Goal: Use online tool/utility: Utilize a website feature to perform a specific function

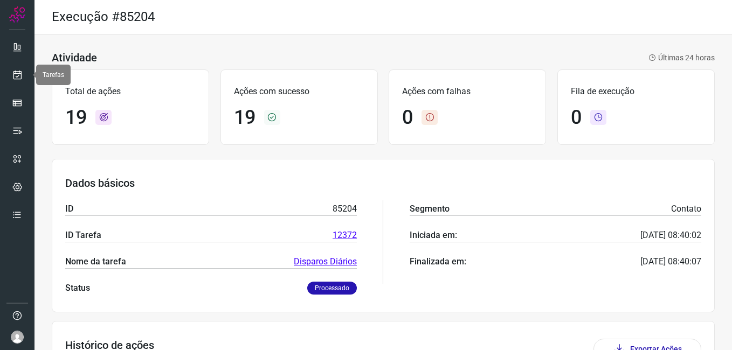
click at [15, 74] on icon at bounding box center [17, 75] width 11 height 11
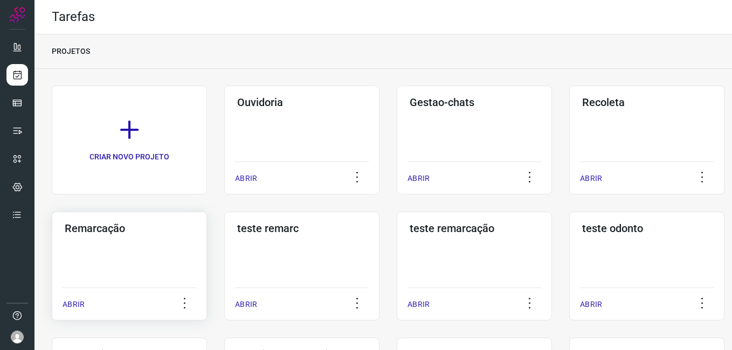
click at [114, 239] on div "Remarcação ABRIR" at bounding box center [129, 266] width 155 height 109
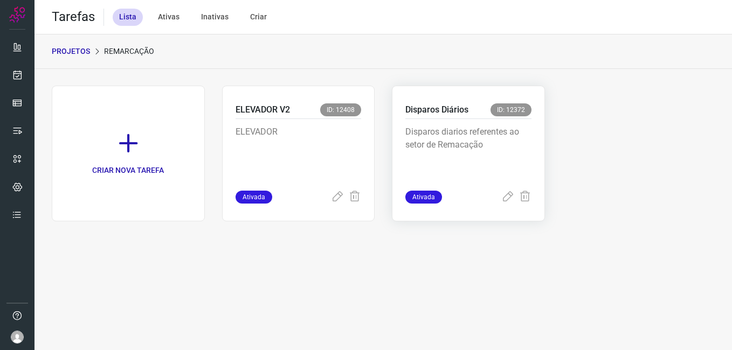
click at [500, 142] on p "Disparos diarios referentes ao setor de Remacação" at bounding box center [468, 153] width 126 height 54
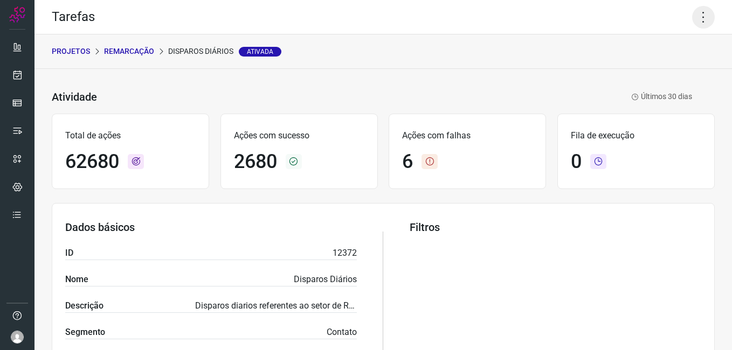
click at [692, 23] on icon at bounding box center [703, 17] width 23 height 23
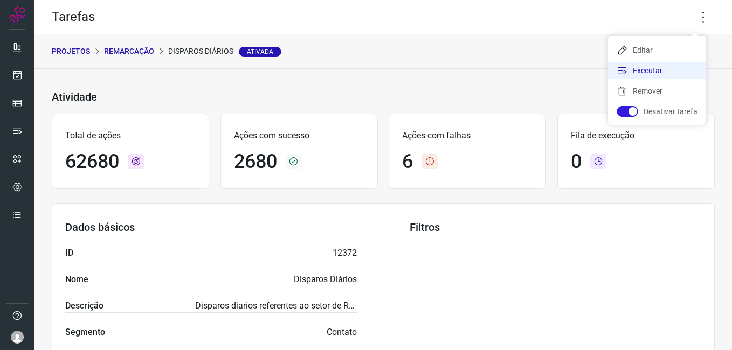
click at [659, 72] on li "Executar" at bounding box center [657, 70] width 98 height 17
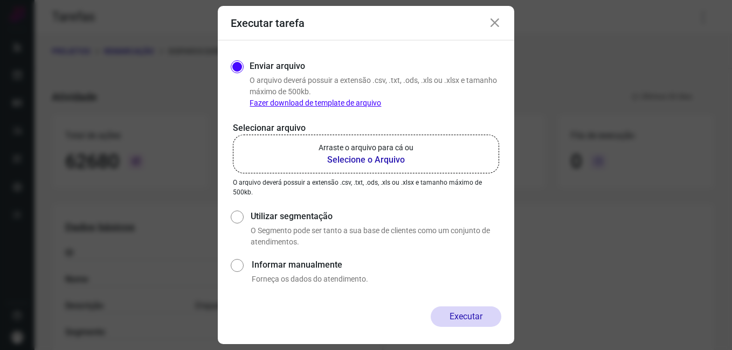
click at [376, 162] on b "Selecione o Arquivo" at bounding box center [366, 160] width 95 height 13
click at [0, 0] on input "Arraste o arquivo para cá ou Selecione o Arquivo" at bounding box center [0, 0] width 0 height 0
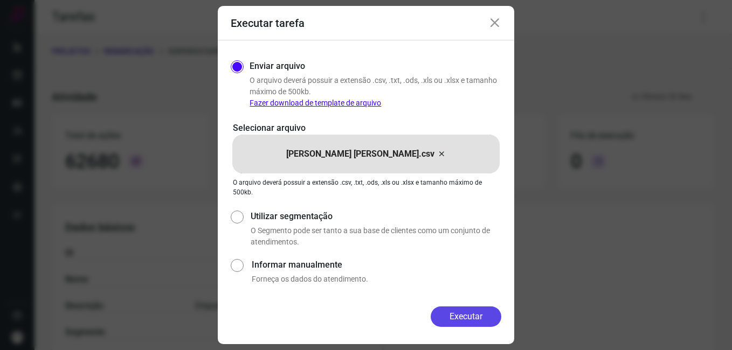
click at [483, 320] on button "Executar" at bounding box center [466, 317] width 71 height 20
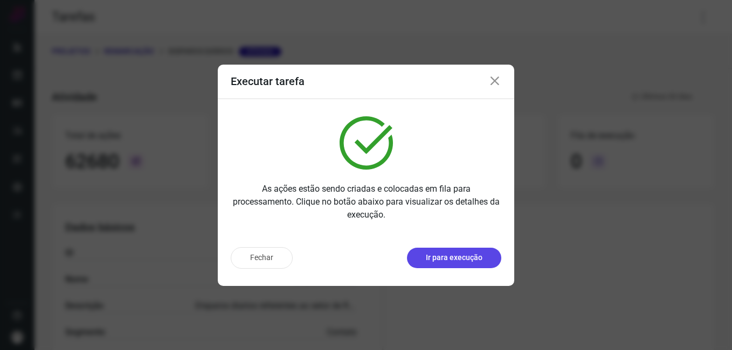
click at [456, 254] on p "Ir para execução" at bounding box center [454, 257] width 57 height 11
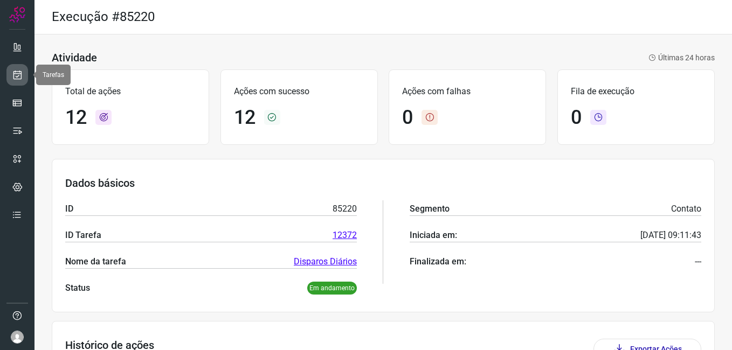
click at [20, 66] on link at bounding box center [17, 75] width 22 height 22
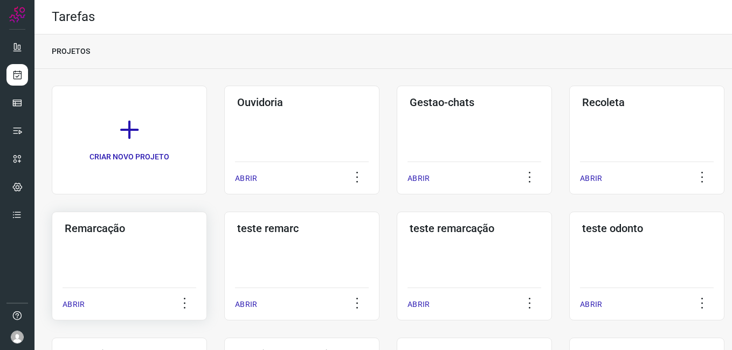
click at [146, 244] on div "Remarcação ABRIR" at bounding box center [129, 266] width 155 height 109
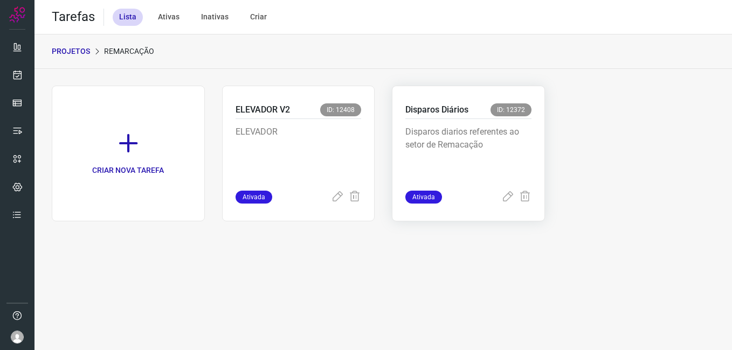
click at [457, 155] on p "Disparos diarios referentes ao setor de Remacação" at bounding box center [468, 153] width 126 height 54
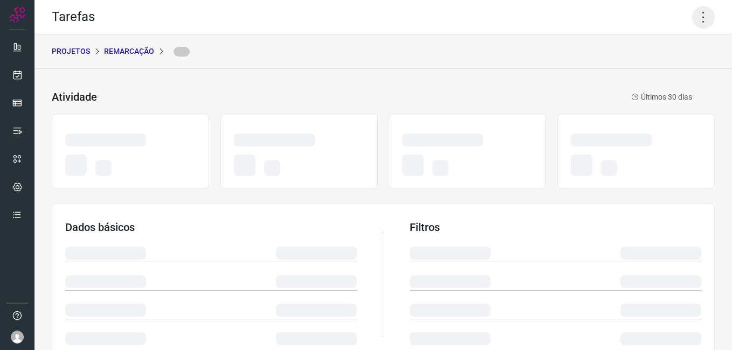
click at [697, 15] on icon at bounding box center [703, 17] width 23 height 23
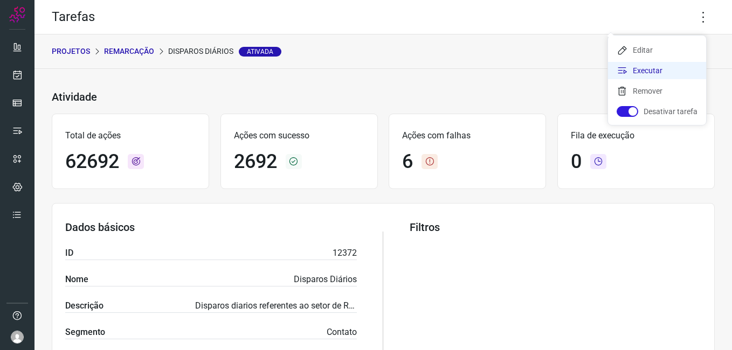
click at [661, 75] on li "Executar" at bounding box center [657, 70] width 98 height 17
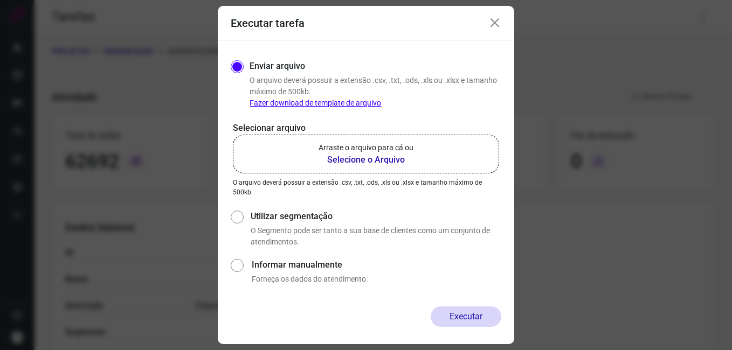
click at [392, 163] on b "Selecione o Arquivo" at bounding box center [366, 160] width 95 height 13
click at [0, 0] on input "Arraste o arquivo para cá ou Selecione o Arquivo" at bounding box center [0, 0] width 0 height 0
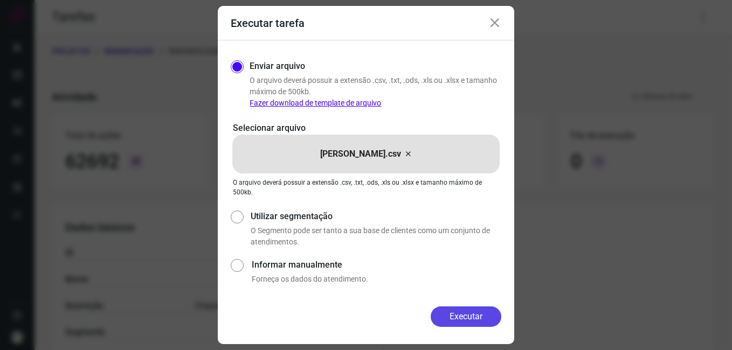
click at [466, 312] on button "Executar" at bounding box center [466, 317] width 71 height 20
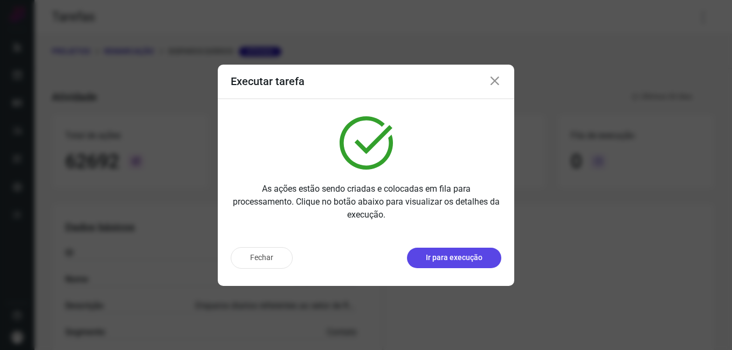
click at [440, 259] on p "Ir para execução" at bounding box center [454, 257] width 57 height 11
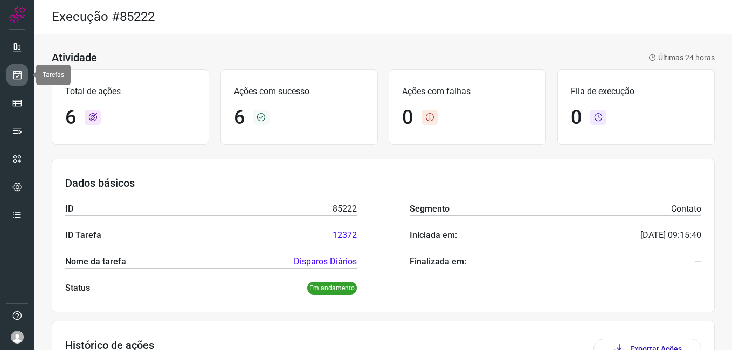
click at [17, 69] on link at bounding box center [17, 75] width 22 height 22
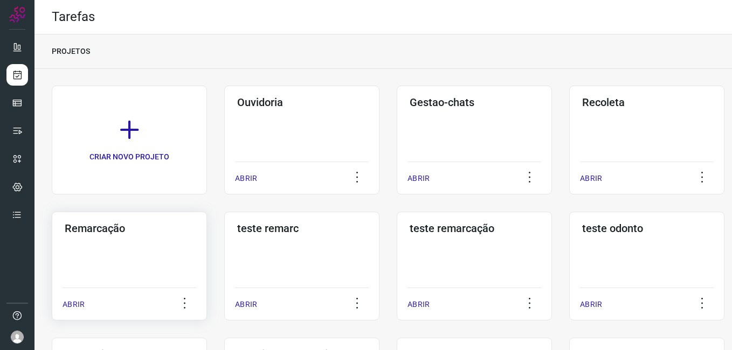
click at [165, 243] on div "Remarcação ABRIR" at bounding box center [129, 266] width 155 height 109
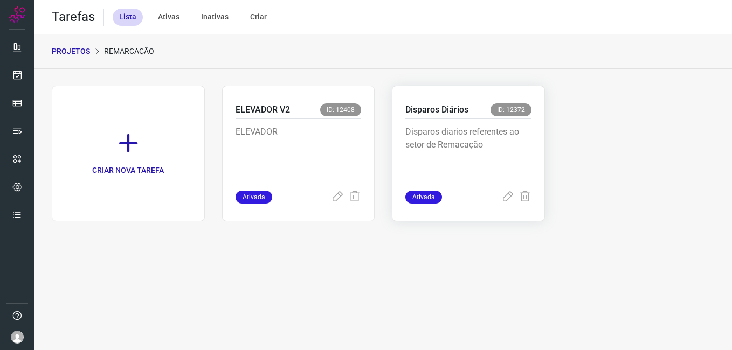
click at [487, 120] on div "Disparos diarios referentes ao setor de Remacação" at bounding box center [468, 155] width 126 height 72
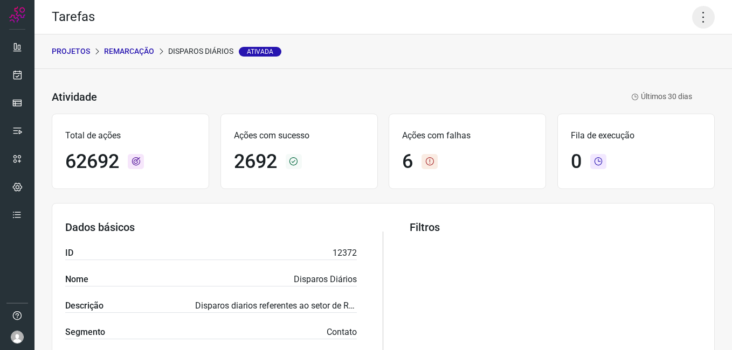
click at [694, 13] on icon at bounding box center [703, 17] width 23 height 23
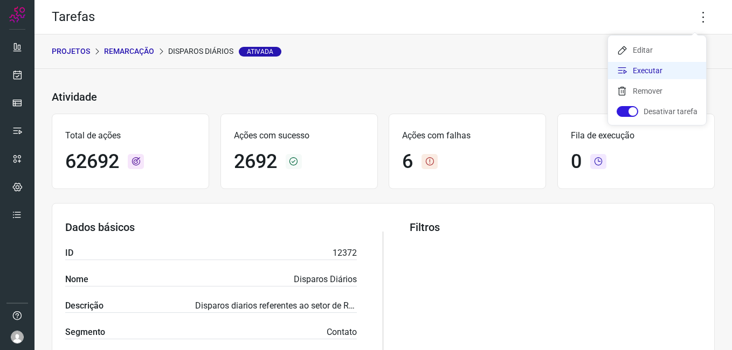
click at [663, 70] on li "Executar" at bounding box center [657, 70] width 98 height 17
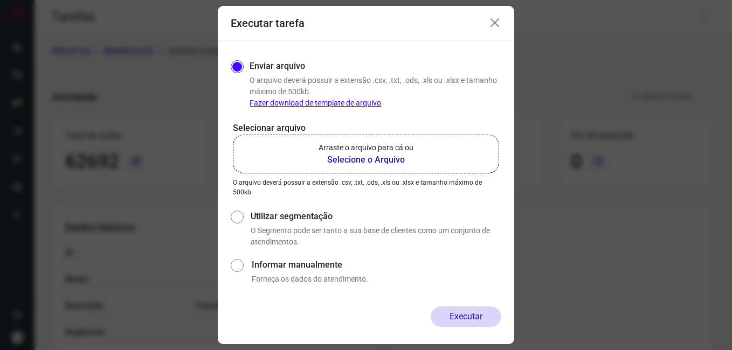
click at [391, 156] on b "Selecione o Arquivo" at bounding box center [366, 160] width 95 height 13
click at [0, 0] on input "Arraste o arquivo para cá ou Selecione o Arquivo" at bounding box center [0, 0] width 0 height 0
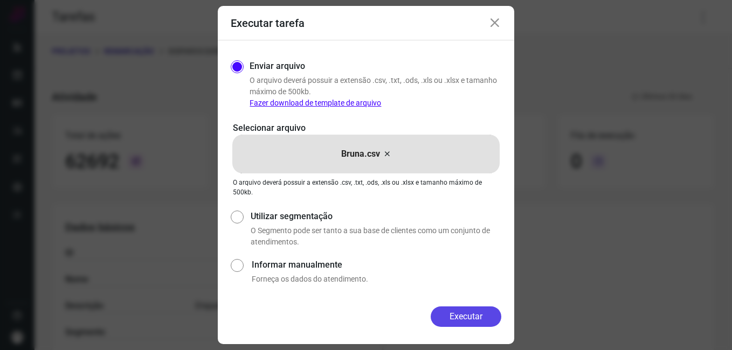
click at [474, 321] on button "Executar" at bounding box center [466, 317] width 71 height 20
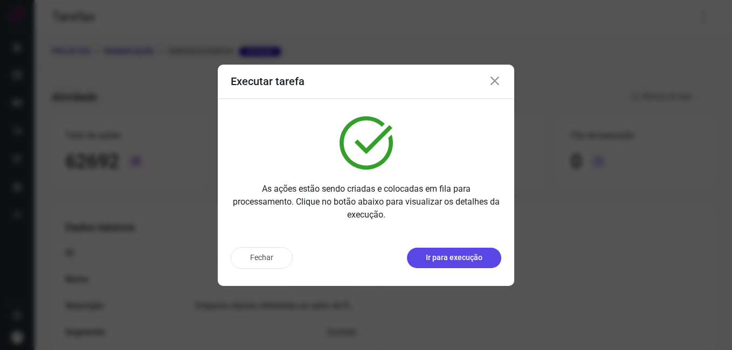
click at [446, 258] on p "Ir para execução" at bounding box center [454, 257] width 57 height 11
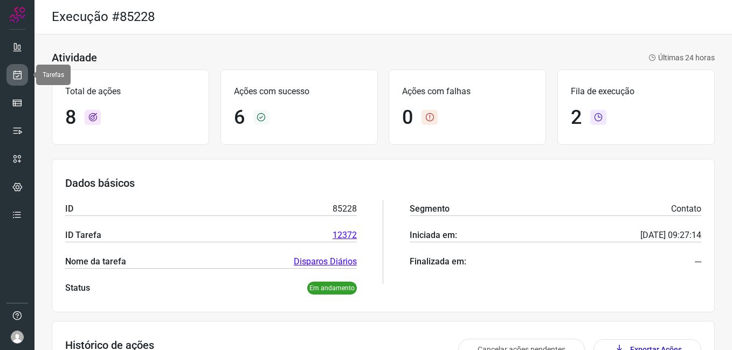
click at [26, 77] on link at bounding box center [17, 75] width 22 height 22
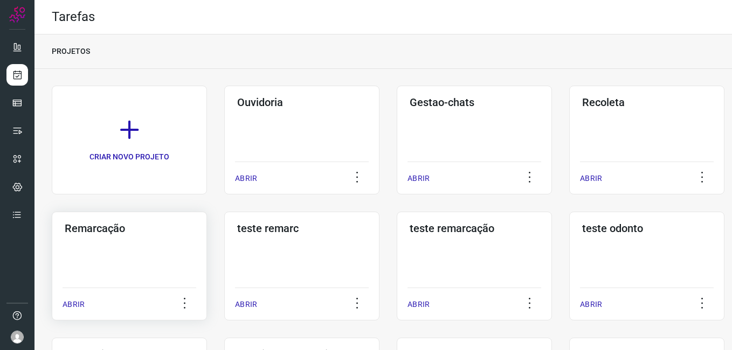
click at [115, 252] on div "Remarcação ABRIR" at bounding box center [129, 266] width 155 height 109
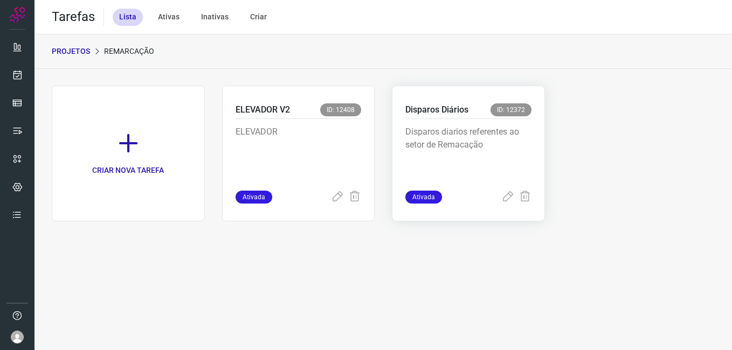
click at [507, 129] on p "Disparos diarios referentes ao setor de Remacação" at bounding box center [468, 153] width 126 height 54
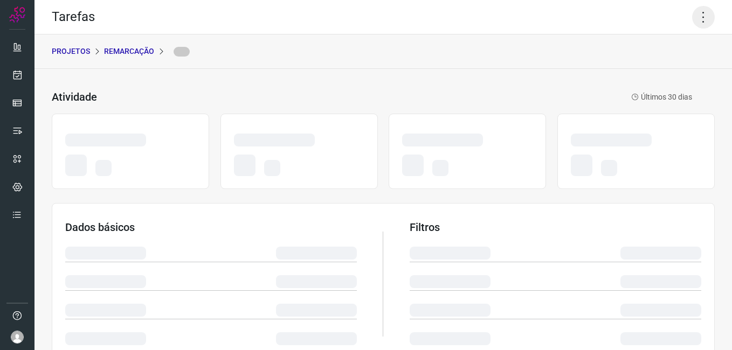
click at [693, 21] on icon at bounding box center [703, 17] width 23 height 23
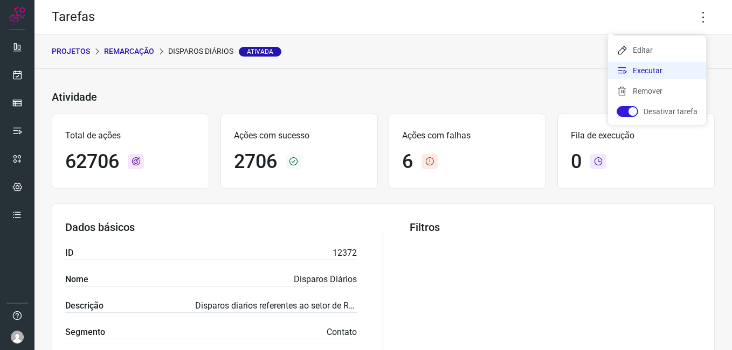
click at [663, 72] on li "Executar" at bounding box center [657, 70] width 98 height 17
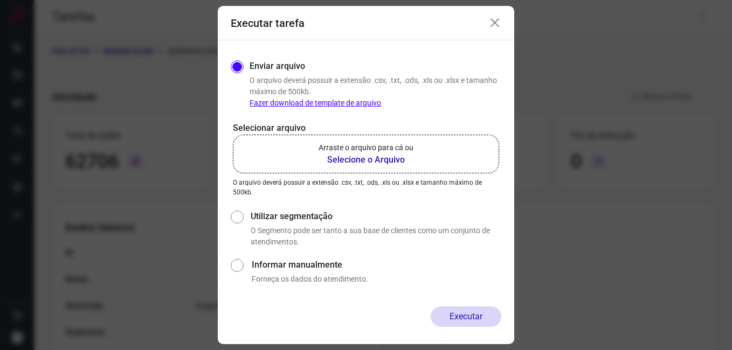
click at [358, 164] on b "Selecione o Arquivo" at bounding box center [366, 160] width 95 height 13
click at [0, 0] on input "Arraste o arquivo para cá ou Selecione o Arquivo" at bounding box center [0, 0] width 0 height 0
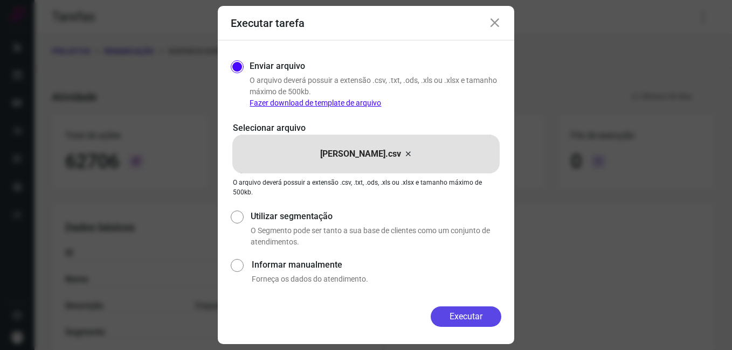
click at [455, 317] on button "Executar" at bounding box center [466, 317] width 71 height 20
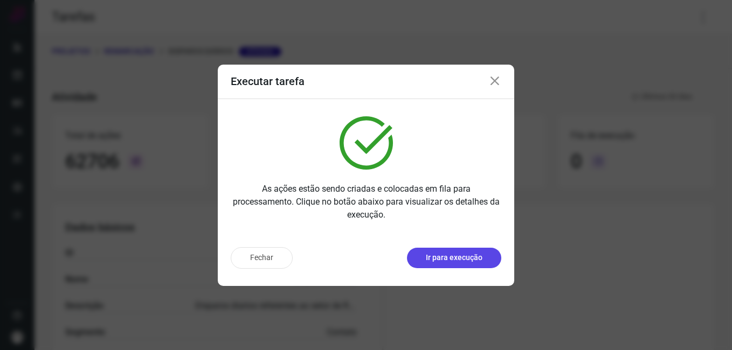
click at [459, 252] on button "Ir para execução" at bounding box center [454, 258] width 94 height 20
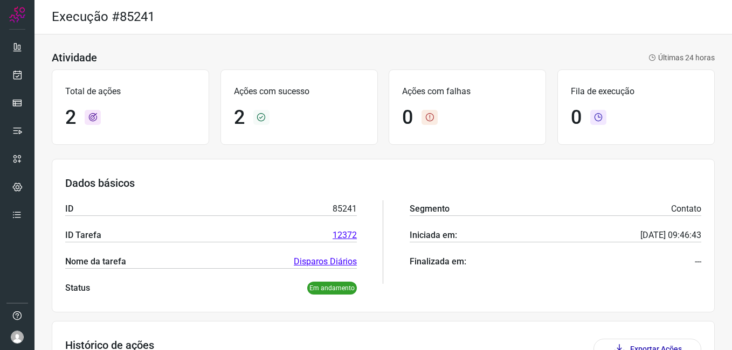
scroll to position [147, 0]
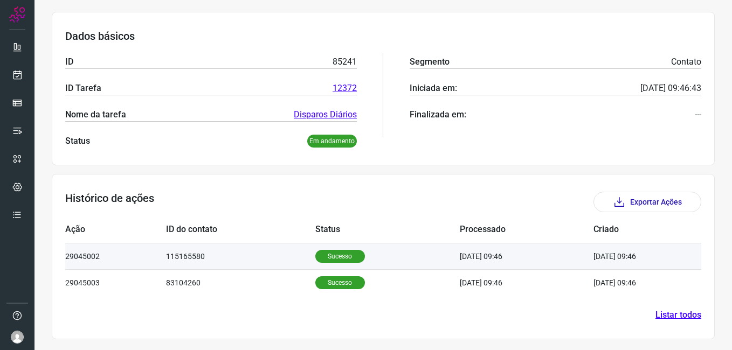
click at [344, 261] on p "Sucesso" at bounding box center [340, 256] width 50 height 13
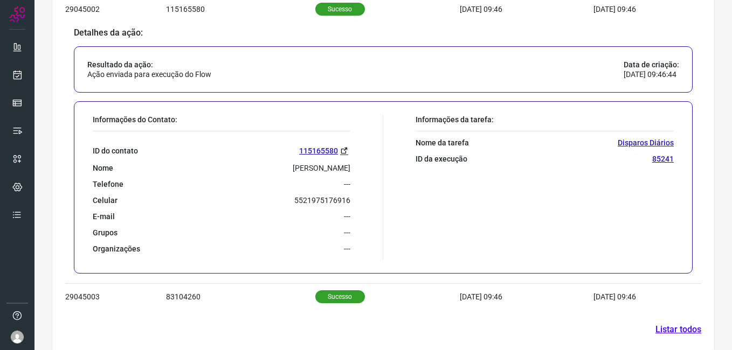
scroll to position [409, 0]
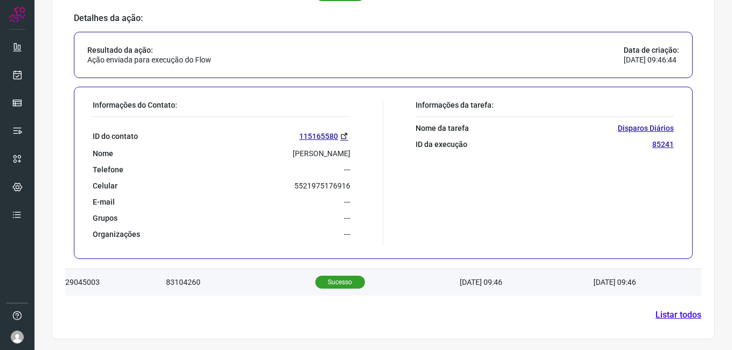
click at [335, 282] on p "Sucesso" at bounding box center [340, 282] width 50 height 13
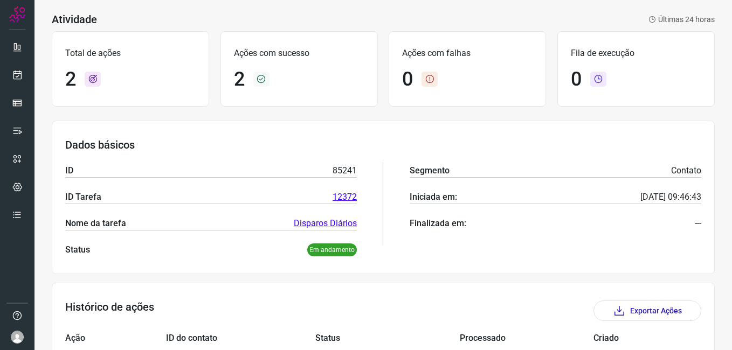
scroll to position [0, 0]
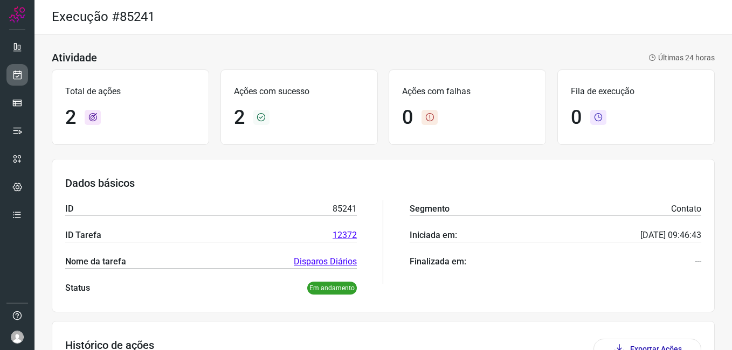
click at [10, 68] on link at bounding box center [17, 75] width 22 height 22
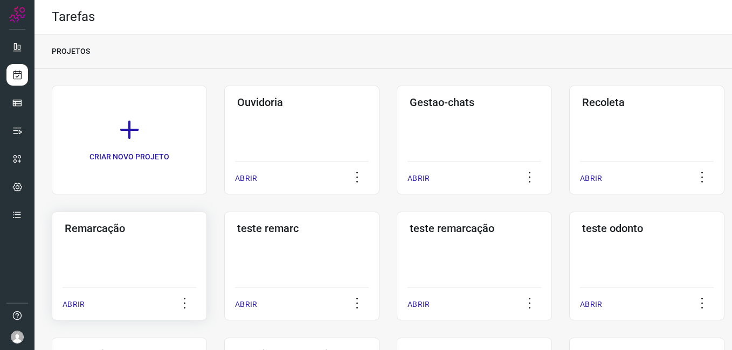
click at [108, 245] on div "Remarcação ABRIR" at bounding box center [129, 266] width 155 height 109
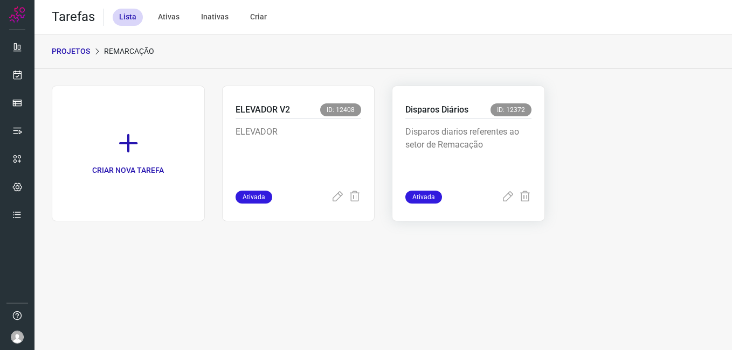
click at [448, 112] on p "Disparos Diários" at bounding box center [436, 109] width 63 height 13
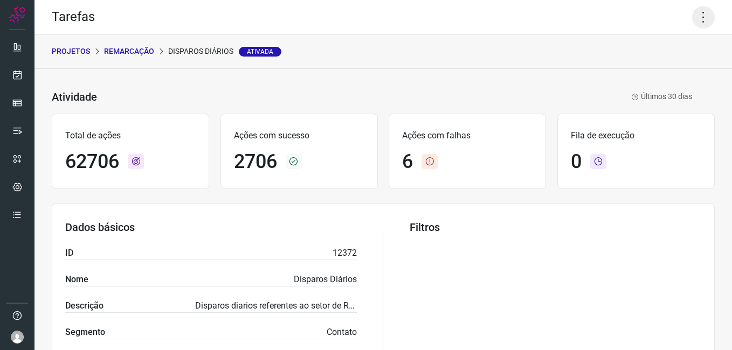
click at [696, 17] on icon at bounding box center [703, 17] width 23 height 23
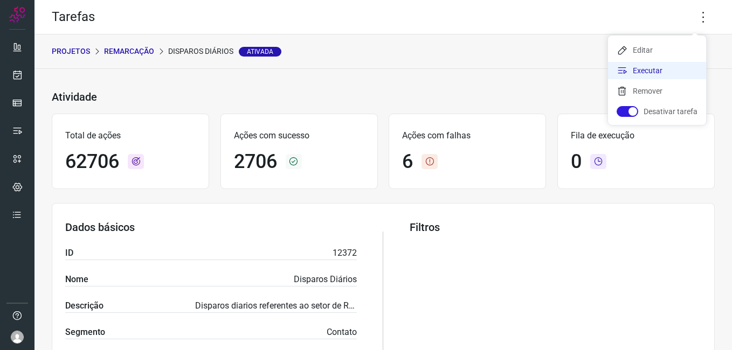
click at [669, 73] on li "Executar" at bounding box center [657, 70] width 98 height 17
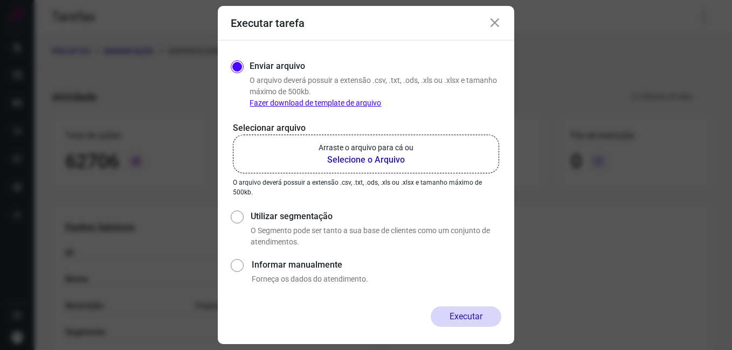
click at [363, 160] on b "Selecione o Arquivo" at bounding box center [366, 160] width 95 height 13
click at [0, 0] on input "Arraste o arquivo para cá ou Selecione o Arquivo" at bounding box center [0, 0] width 0 height 0
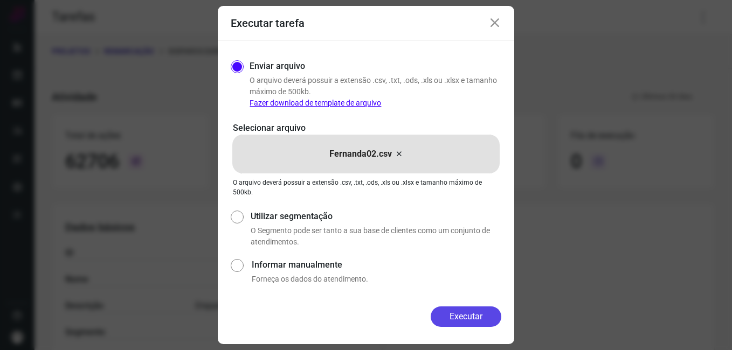
click at [466, 312] on button "Executar" at bounding box center [466, 317] width 71 height 20
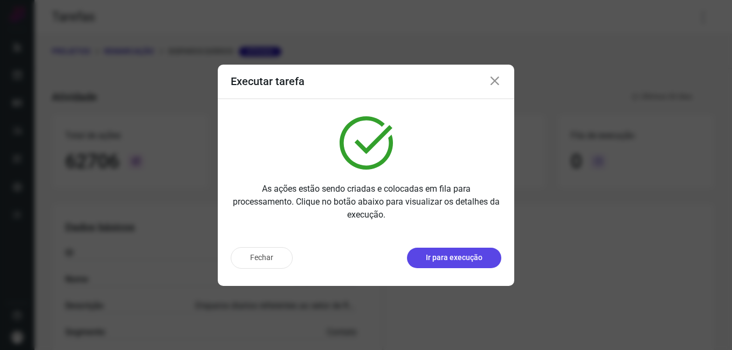
click at [468, 256] on p "Ir para execução" at bounding box center [454, 257] width 57 height 11
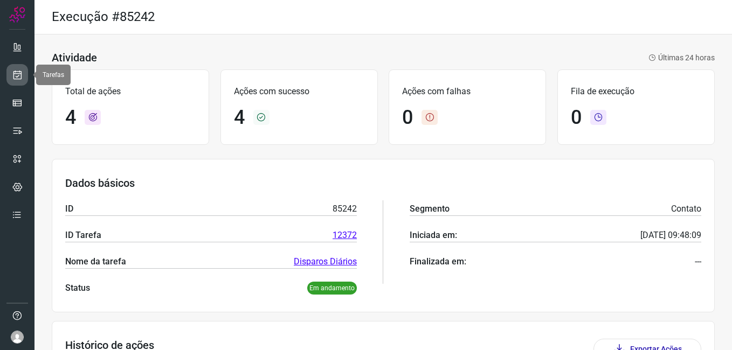
click at [9, 76] on link at bounding box center [17, 75] width 22 height 22
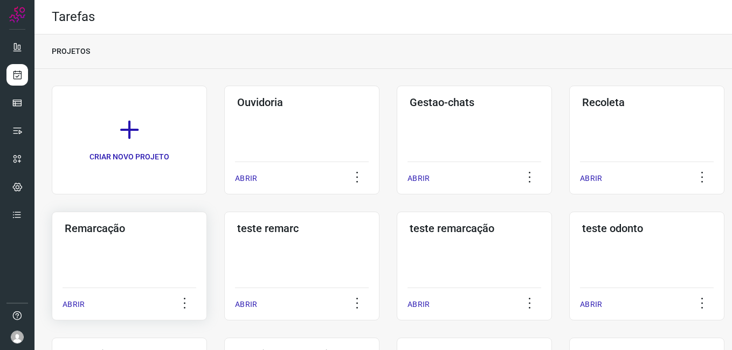
click at [126, 243] on div "Remarcação ABRIR" at bounding box center [129, 266] width 155 height 109
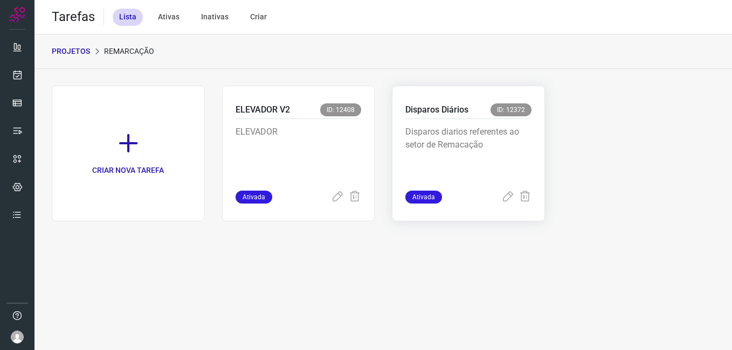
click at [448, 139] on p "Disparos diarios referentes ao setor de Remacação" at bounding box center [468, 153] width 126 height 54
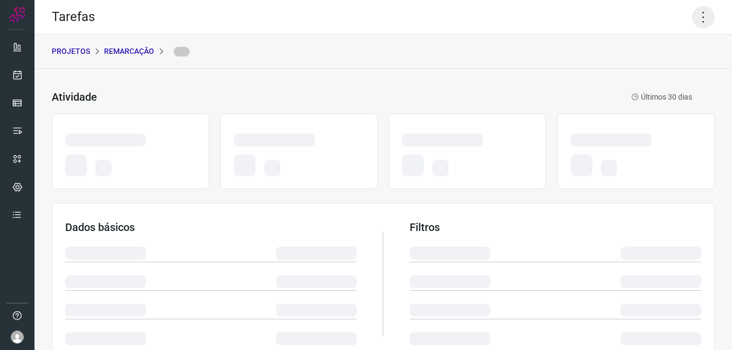
click at [697, 16] on icon at bounding box center [703, 17] width 23 height 23
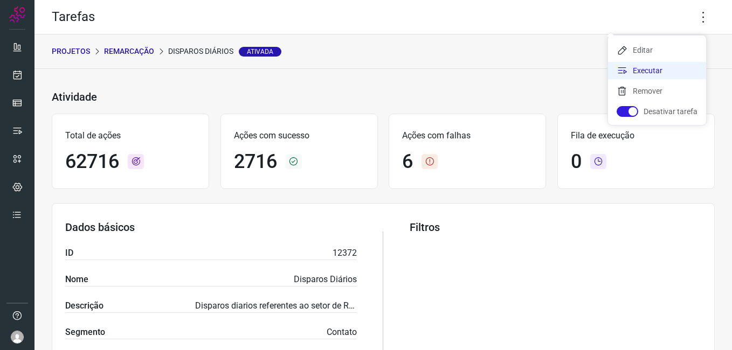
click at [651, 64] on li "Executar" at bounding box center [657, 70] width 98 height 17
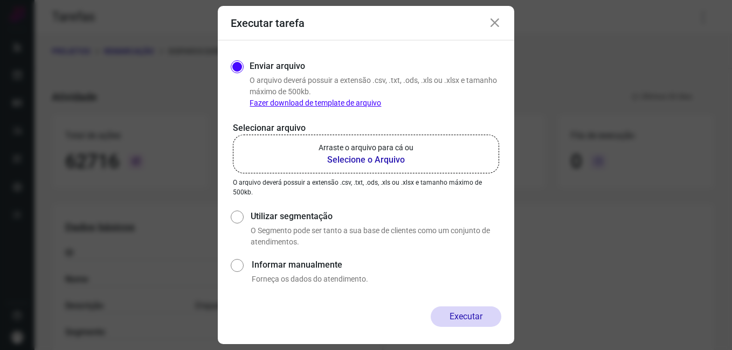
click at [375, 158] on b "Selecione o Arquivo" at bounding box center [366, 160] width 95 height 13
click at [0, 0] on input "Arraste o arquivo para cá ou Selecione o Arquivo" at bounding box center [0, 0] width 0 height 0
click at [392, 156] on b "Selecione o Arquivo" at bounding box center [366, 160] width 95 height 13
click at [0, 0] on input "Arraste o arquivo para cá ou Selecione o Arquivo" at bounding box center [0, 0] width 0 height 0
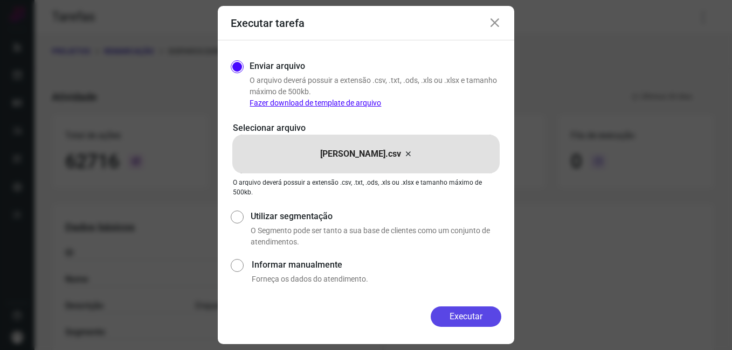
click at [485, 314] on button "Executar" at bounding box center [466, 317] width 71 height 20
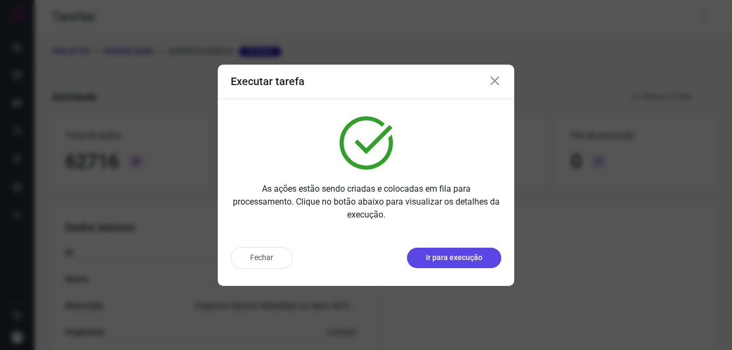
click at [462, 253] on p "Ir para execução" at bounding box center [454, 257] width 57 height 11
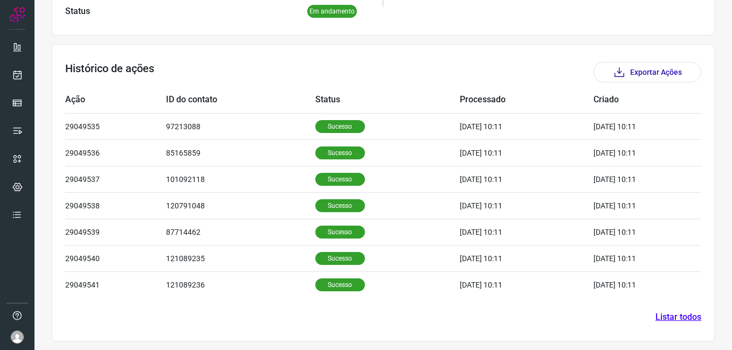
scroll to position [279, 0]
